Goal: Understand site structure: Understand site structure

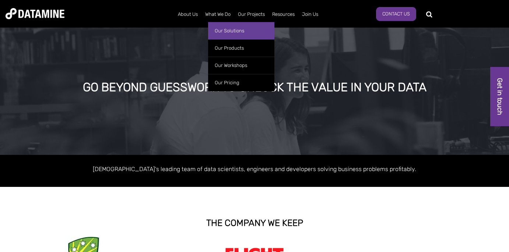
click at [222, 31] on link "Our Solutions" at bounding box center [241, 30] width 66 height 17
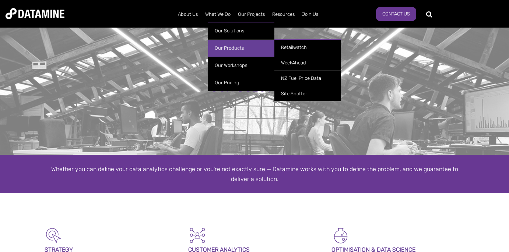
click at [226, 50] on link "Our Products" at bounding box center [241, 47] width 66 height 17
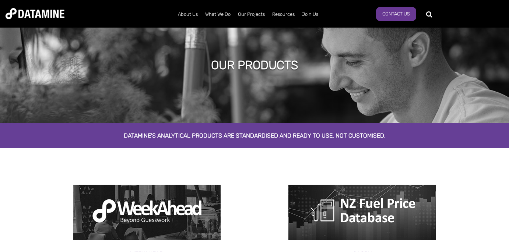
scroll to position [10, 0]
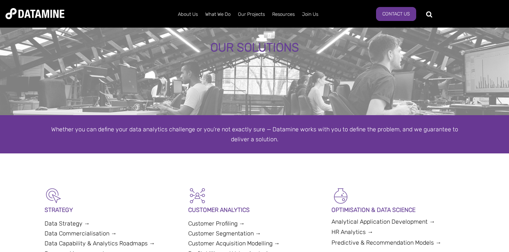
scroll to position [38, 0]
